Goal: Navigation & Orientation: Find specific page/section

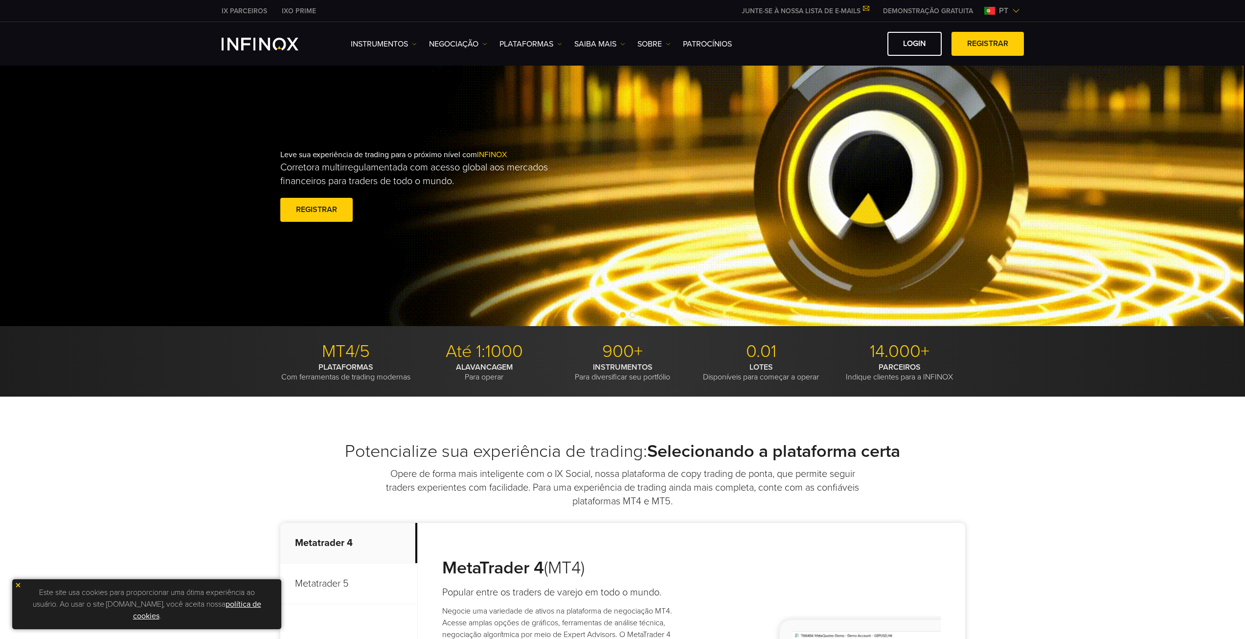
scroll to position [49, 0]
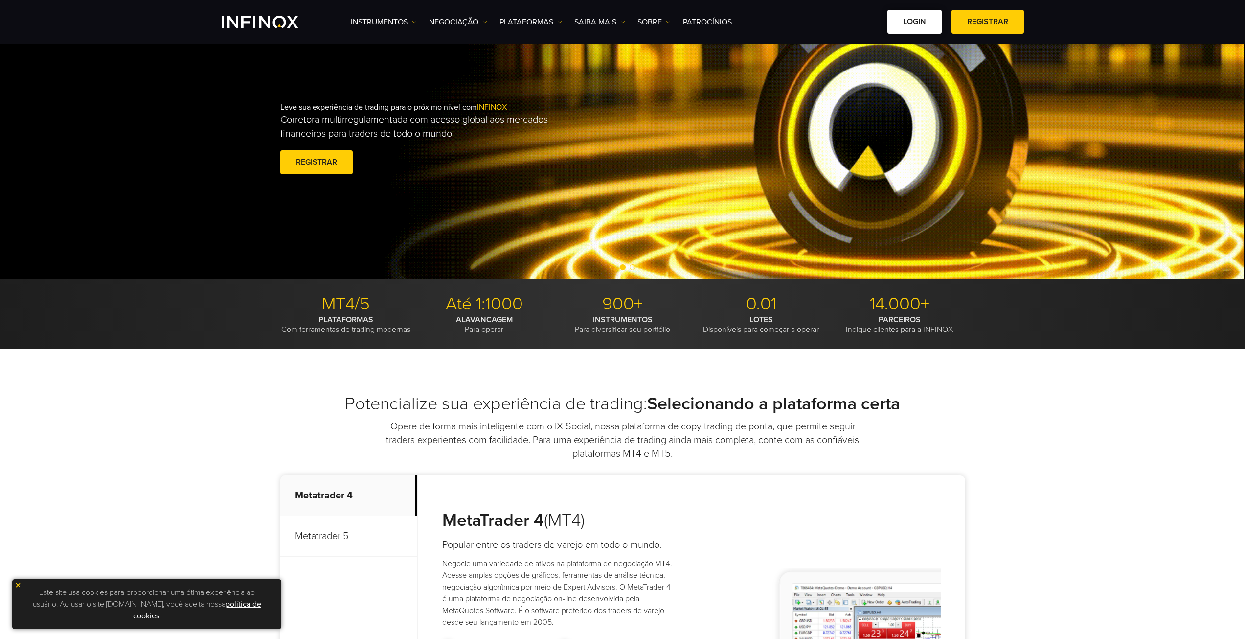
click at [908, 24] on link "Login" at bounding box center [915, 22] width 54 height 24
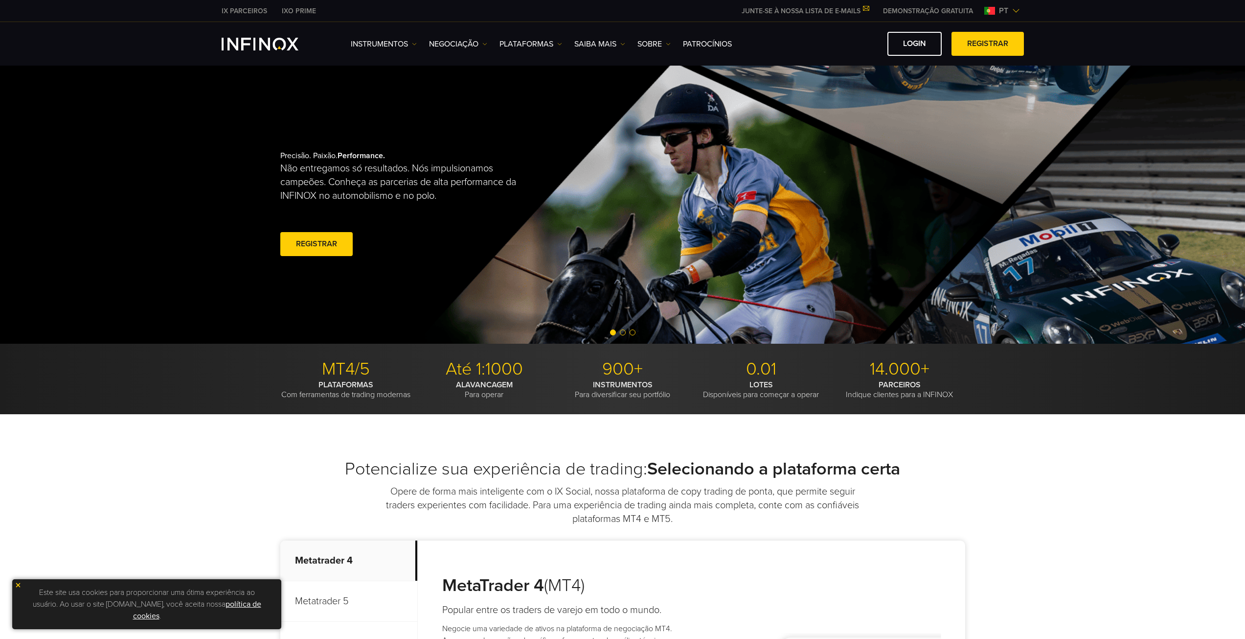
click at [920, 30] on div "Instrumentos Instrumentos Informações sobre produtos NEGOCIAÇÃO" at bounding box center [622, 44] width 1245 height 44
click at [918, 40] on link "Login" at bounding box center [915, 44] width 54 height 24
